Goal: Check status: Check status

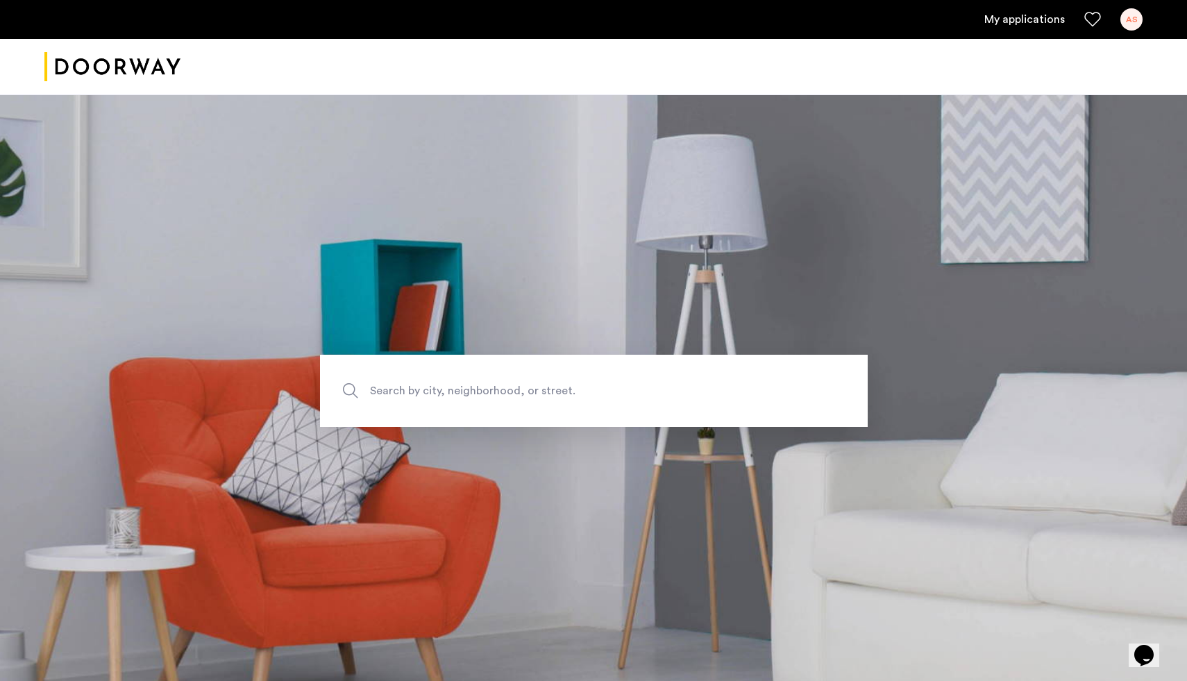
click at [1039, 11] on link "My applications" at bounding box center [1024, 19] width 81 height 17
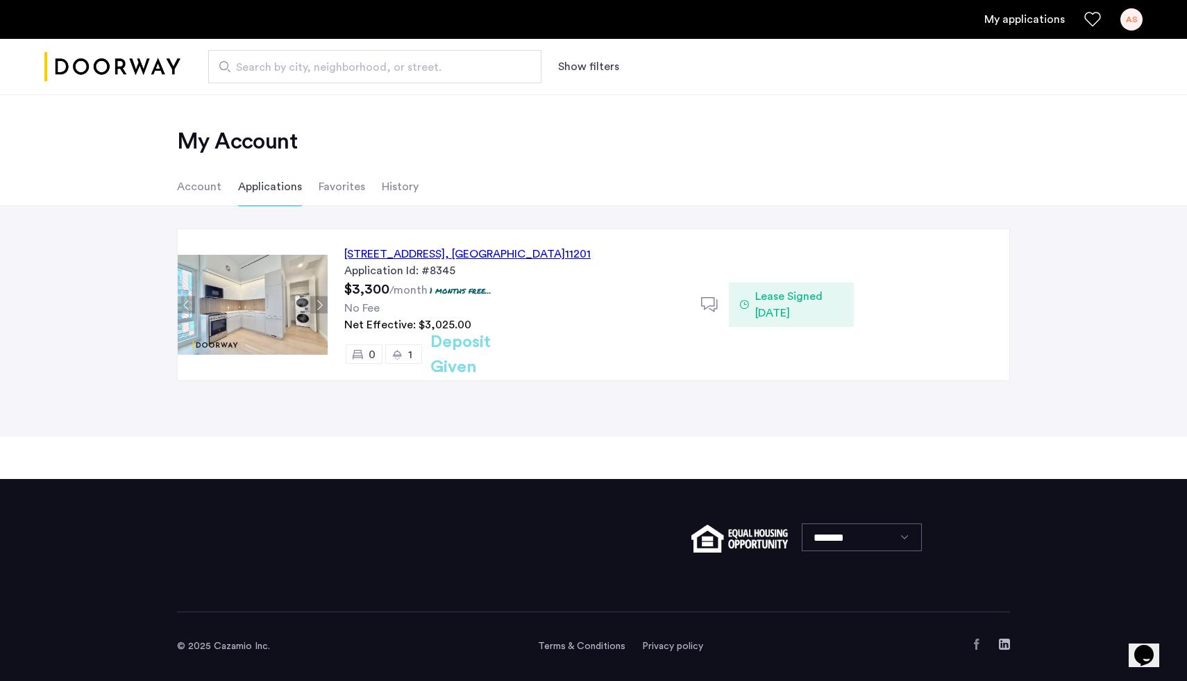
click at [489, 258] on div "127 Concord Street, Unit 12C, Brooklyn , NY 11201" at bounding box center [467, 254] width 246 height 17
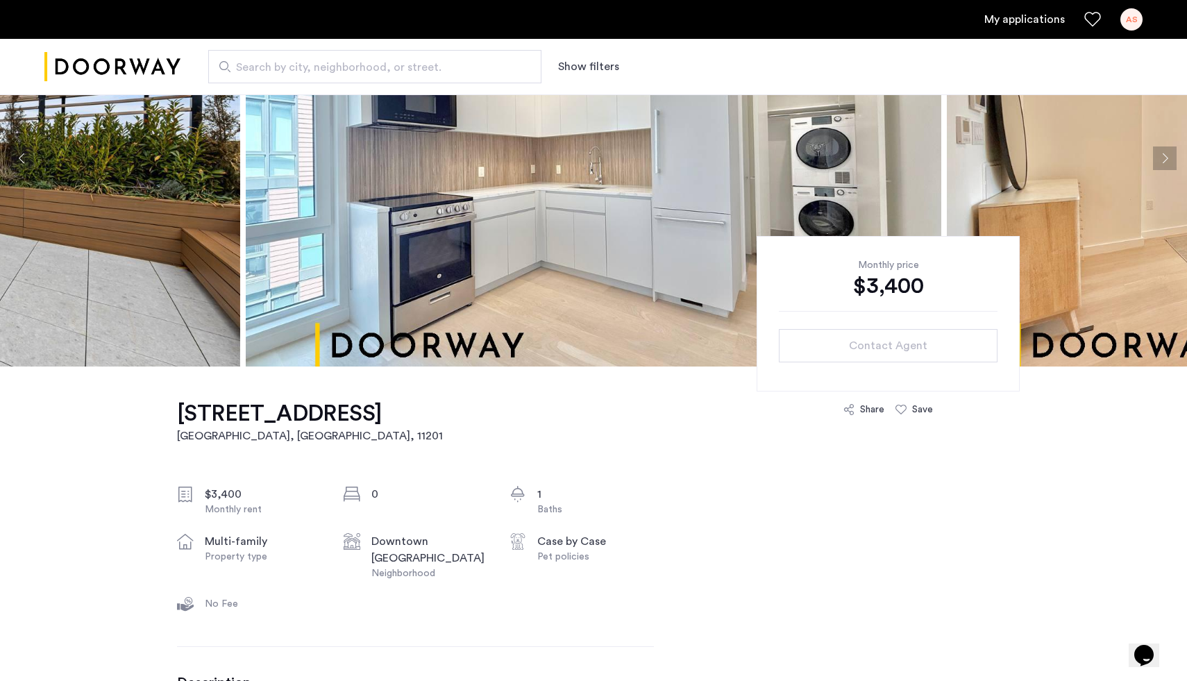
scroll to position [26, 0]
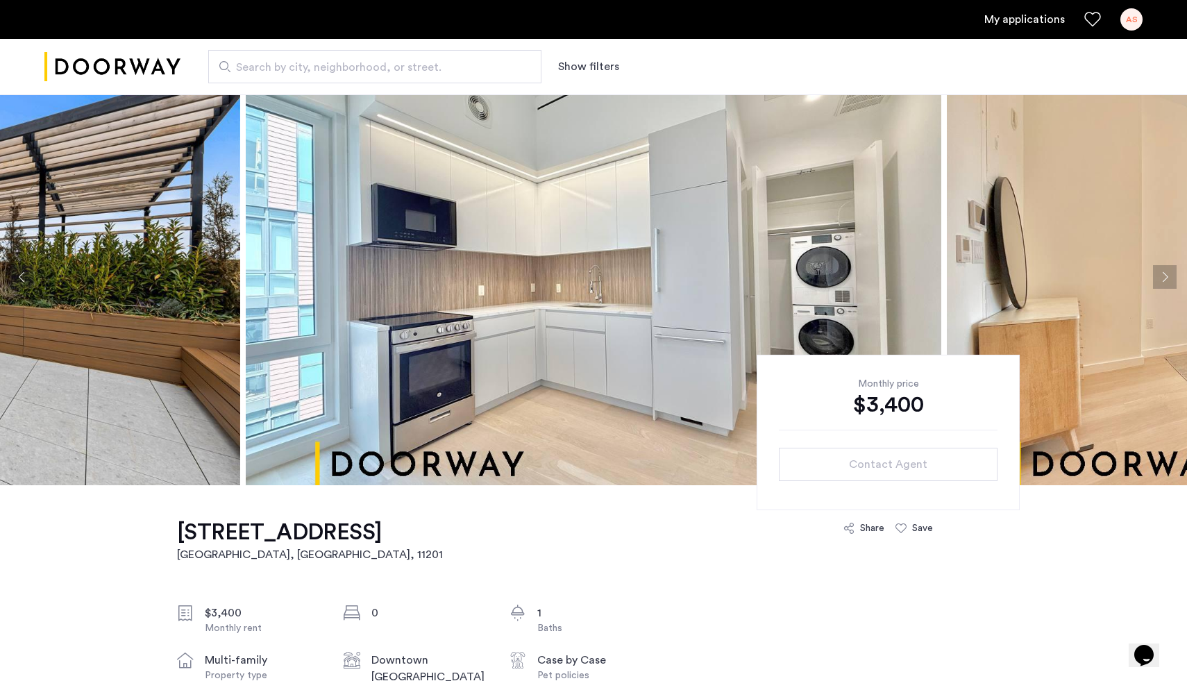
click at [529, 332] on img at bounding box center [594, 277] width 696 height 416
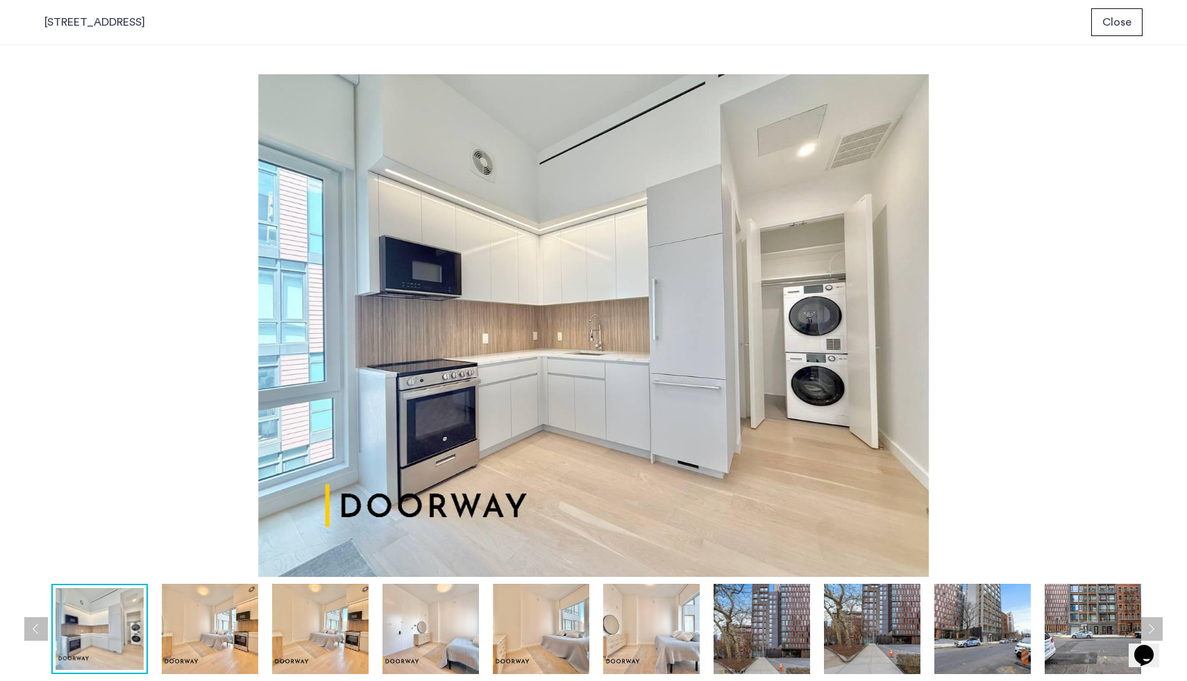
scroll to position [0, 0]
